Goal: Task Accomplishment & Management: Manage account settings

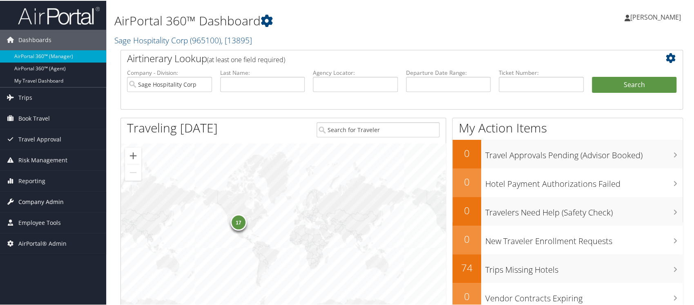
click at [44, 197] on span "Company Admin" at bounding box center [40, 201] width 45 height 20
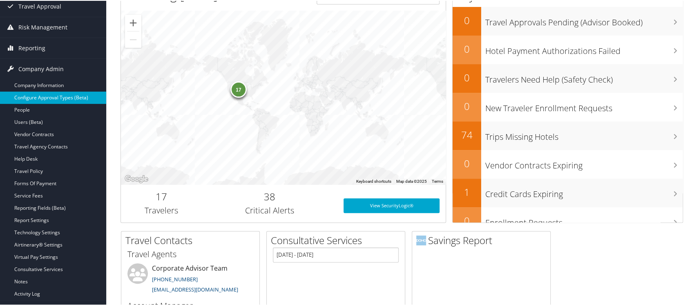
scroll to position [140, 0]
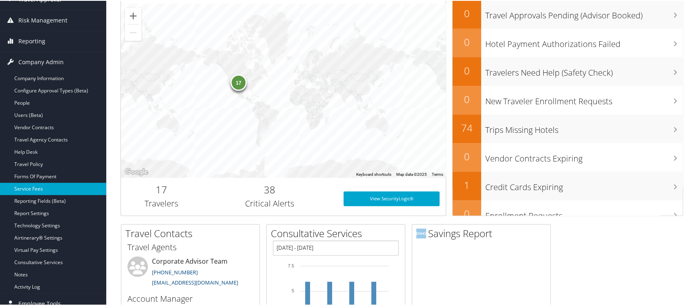
click at [47, 184] on link "Service Fees" at bounding box center [53, 188] width 106 height 12
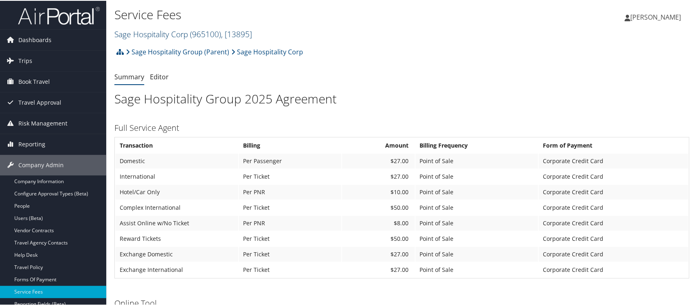
click at [179, 31] on link "Sage Hospitality Corp ( 965100 ) , [ 13895 ]" at bounding box center [183, 33] width 138 height 11
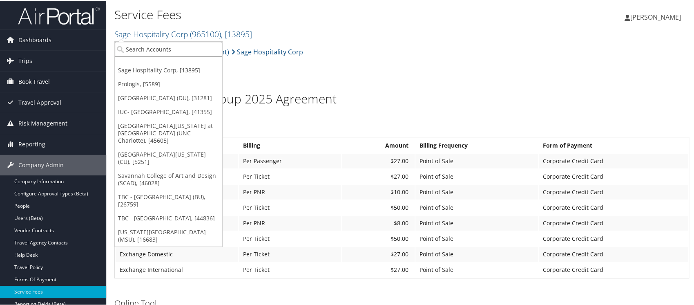
click at [166, 50] on input "search" at bounding box center [168, 48] width 107 height 15
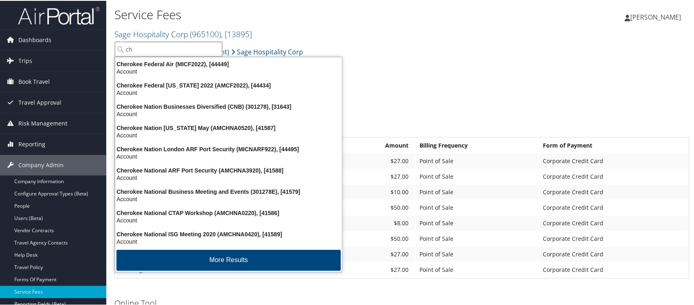
type input "c"
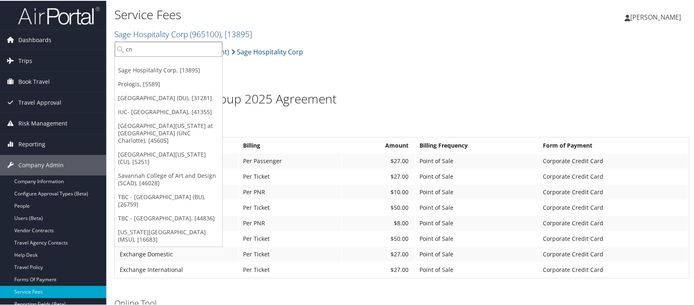
type input "cnb"
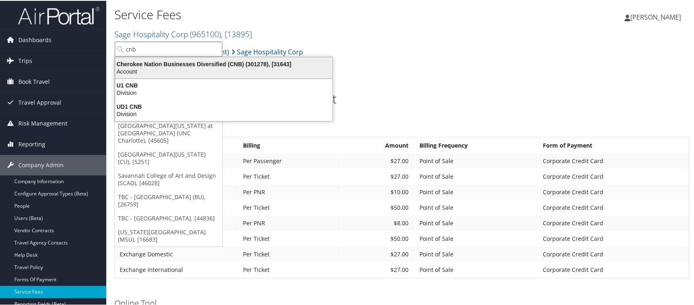
click at [208, 58] on div "Cherokee Nation Businesses Diversified (CNB) (301278), [31643] Account" at bounding box center [223, 67] width 215 height 19
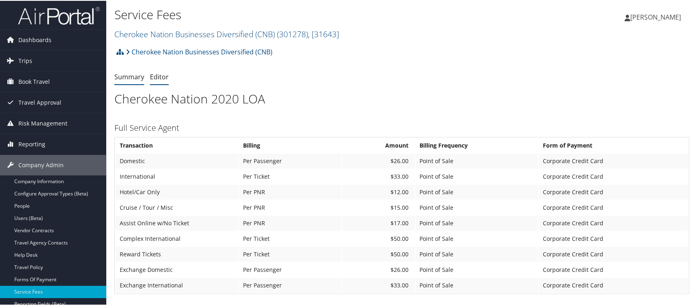
click at [160, 75] on link "Editor" at bounding box center [159, 76] width 19 height 9
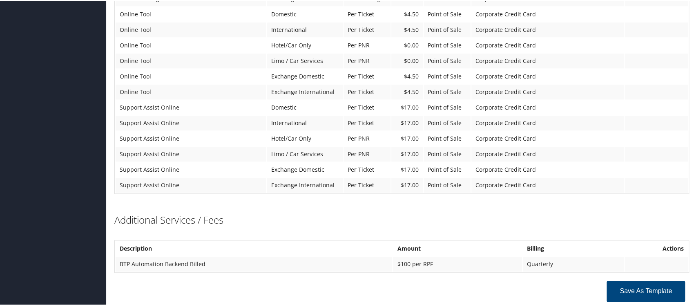
scroll to position [549, 0]
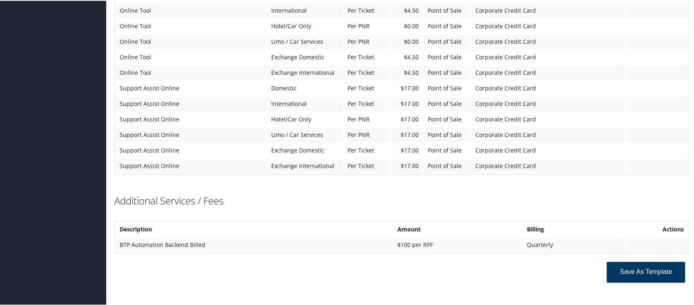
click at [637, 262] on button "Save as Template" at bounding box center [646, 271] width 78 height 21
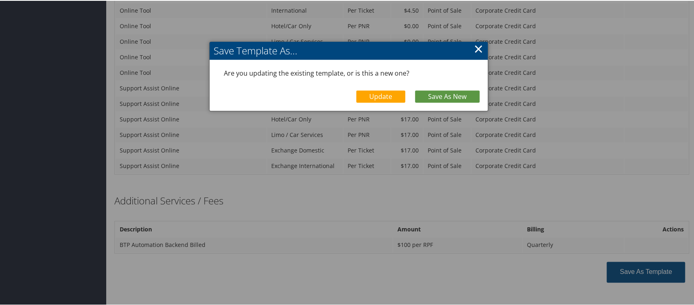
click at [478, 46] on link "×" at bounding box center [478, 48] width 9 height 16
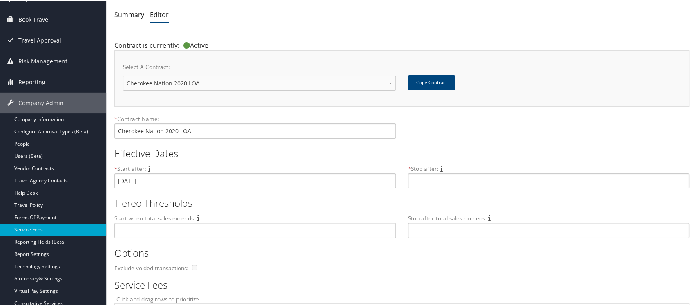
scroll to position [52, 0]
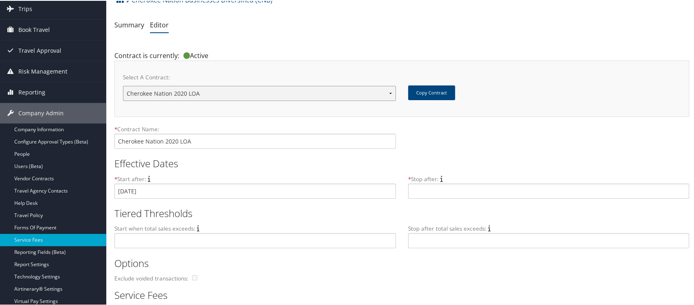
click at [389, 92] on select "Cherokee Nation Cherokee Nation Cherokee Nation 2020 LOA New Contract..." at bounding box center [259, 92] width 273 height 15
drag, startPoint x: 165, startPoint y: 143, endPoint x: 197, endPoint y: 143, distance: 32.3
click at [197, 143] on input "Cherokee Nation 2020 LOA" at bounding box center [255, 140] width 282 height 15
type input "Cherokee Nation 2025 LOA"
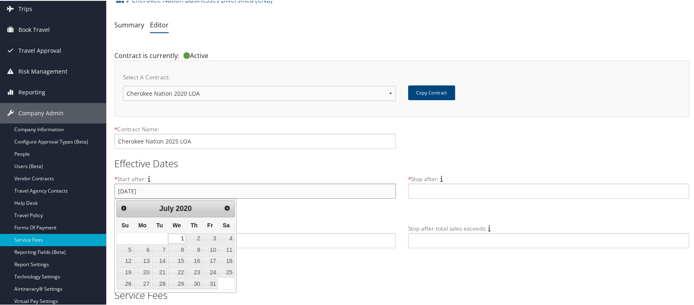
click at [169, 190] on input "[DATE]" at bounding box center [255, 190] width 282 height 15
click at [309, 213] on h2 "Tiered Thresholds" at bounding box center [398, 213] width 569 height 14
drag, startPoint x: 156, startPoint y: 188, endPoint x: 94, endPoint y: 186, distance: 62.2
click at [226, 206] on span "Next" at bounding box center [227, 207] width 7 height 7
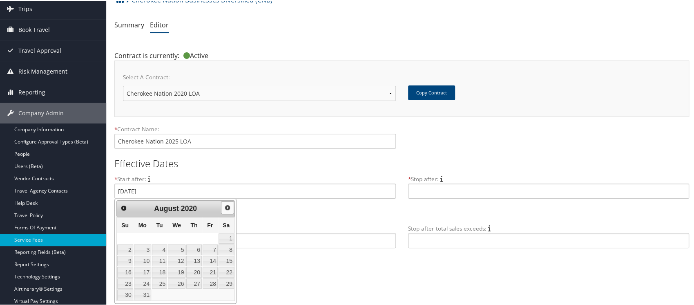
click at [226, 206] on span "Next" at bounding box center [227, 207] width 7 height 7
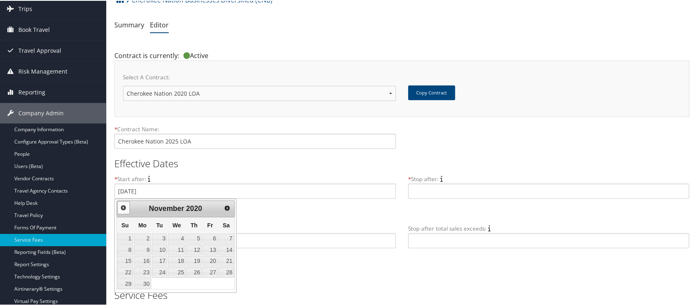
click at [123, 205] on span "Prev" at bounding box center [123, 207] width 7 height 7
click at [195, 235] on link "1" at bounding box center [194, 238] width 16 height 11
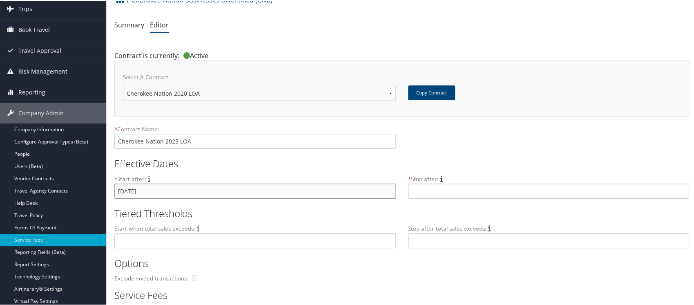
click at [208, 195] on input "Oct 1, 2020" at bounding box center [255, 190] width 282 height 15
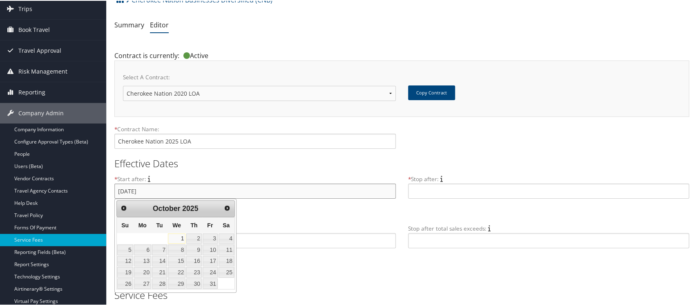
type input "Oct 1, 2025"
click at [266, 215] on h2 "Tiered Thresholds" at bounding box center [398, 213] width 569 height 14
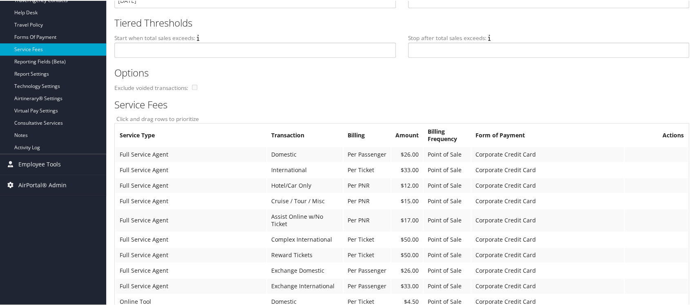
scroll to position [248, 0]
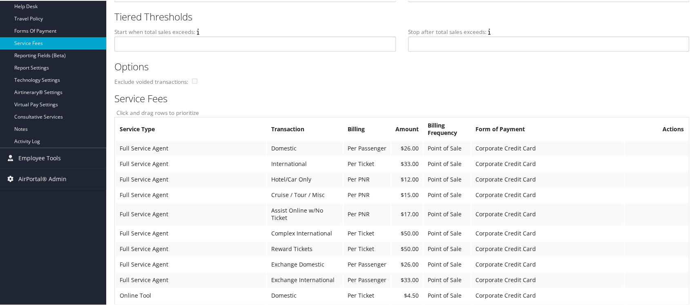
click at [670, 128] on th "Actions" at bounding box center [656, 128] width 63 height 22
click at [411, 153] on td "$26.00" at bounding box center [407, 147] width 31 height 15
click at [408, 147] on td "$26.00" at bounding box center [407, 147] width 31 height 15
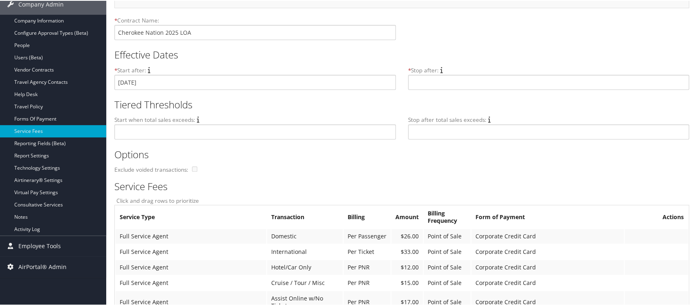
scroll to position [0, 0]
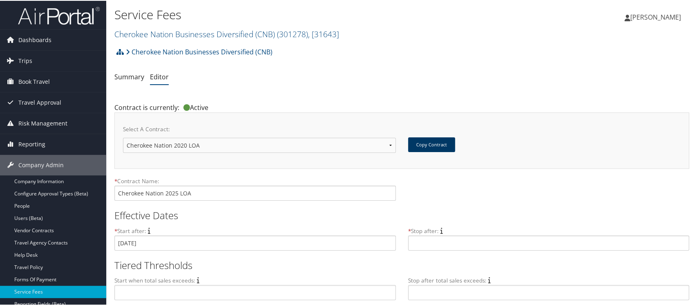
click at [431, 140] on button "Copy Contract" at bounding box center [431, 144] width 47 height 15
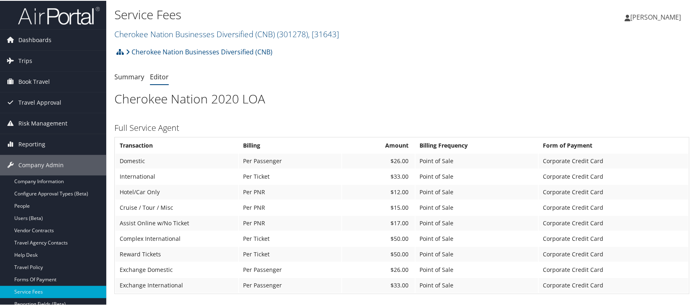
click at [159, 76] on link "Editor" at bounding box center [159, 76] width 19 height 9
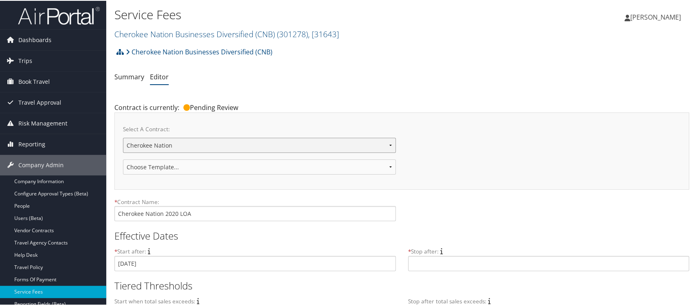
click at [389, 145] on select "Cherokee Nation Cherokee Nation Cherokee Nation 2020 LOA New Contract..." at bounding box center [259, 144] width 273 height 15
click at [123, 137] on select "Cherokee Nation Cherokee Nation Cherokee Nation 2020 LOA New Contract..." at bounding box center [259, 144] width 273 height 15
click at [230, 166] on select "Choose Template... 2018 IUC-PG Pricing Agreement Sales Pricing 2020 - Under $1M…" at bounding box center [259, 166] width 273 height 15
click at [296, 176] on div "Choose Template... 2018 IUC-PG Pricing Agreement Sales Pricing 2020 - Under $1M…" at bounding box center [262, 170] width 279 height 22
click at [389, 144] on select "Cherokee Nation Cherokee Nation Cherokee Nation 2020 LOA New Contract..." at bounding box center [259, 144] width 273 height 15
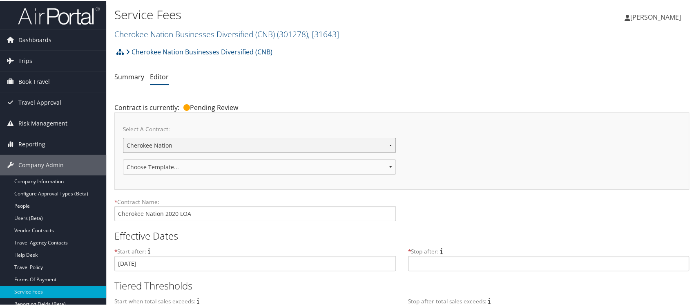
select select "new"
click at [123, 137] on select "Cherokee Nation Cherokee Nation Cherokee Nation 2020 LOA New Contract..." at bounding box center [259, 144] width 273 height 15
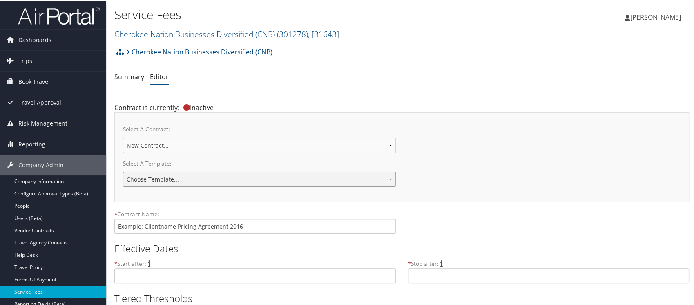
click at [207, 177] on select "Choose Template... 2018 IUC-PG Pricing Agreement Sales Pricing 2020 - Under $1M…" at bounding box center [259, 178] width 273 height 15
click at [466, 140] on div "Select A Contract: Cherokee Nation Cherokee Nation Cherokee Nation 2020 LOA New…" at bounding box center [402, 139] width 558 height 38
click at [389, 144] on select "Cherokee Nation Cherokee Nation Cherokee Nation 2020 LOA New Contract..." at bounding box center [259, 144] width 273 height 15
select select "22087"
click at [123, 137] on select "Cherokee Nation Cherokee Nation Cherokee Nation 2020 LOA New Contract..." at bounding box center [259, 144] width 273 height 15
